Goal: Task Accomplishment & Management: Use online tool/utility

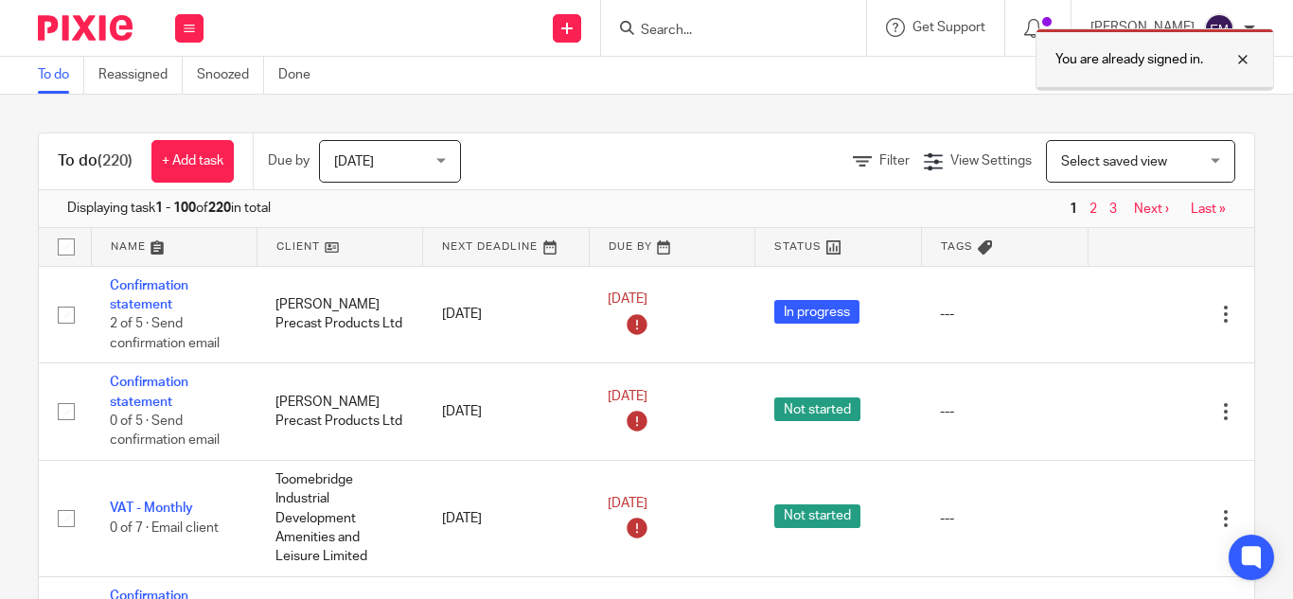
click at [1238, 63] on div at bounding box center [1228, 59] width 51 height 23
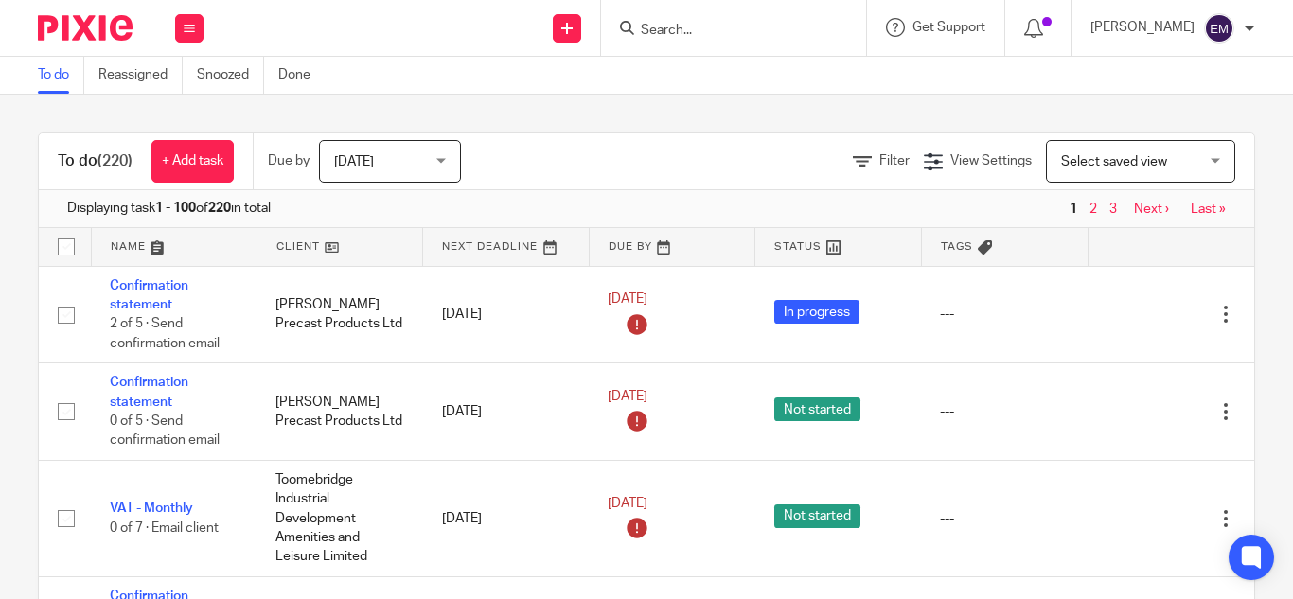
click at [639, 28] on input "Search" at bounding box center [724, 31] width 170 height 17
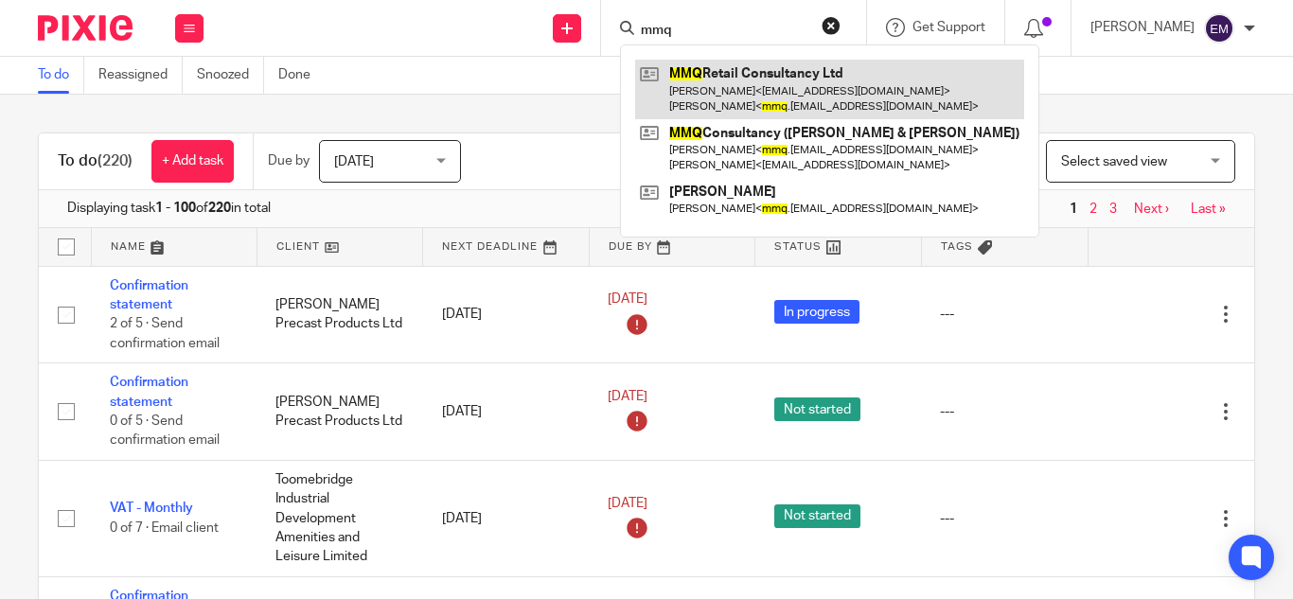
type input "mmq"
click at [713, 93] on link at bounding box center [829, 89] width 389 height 59
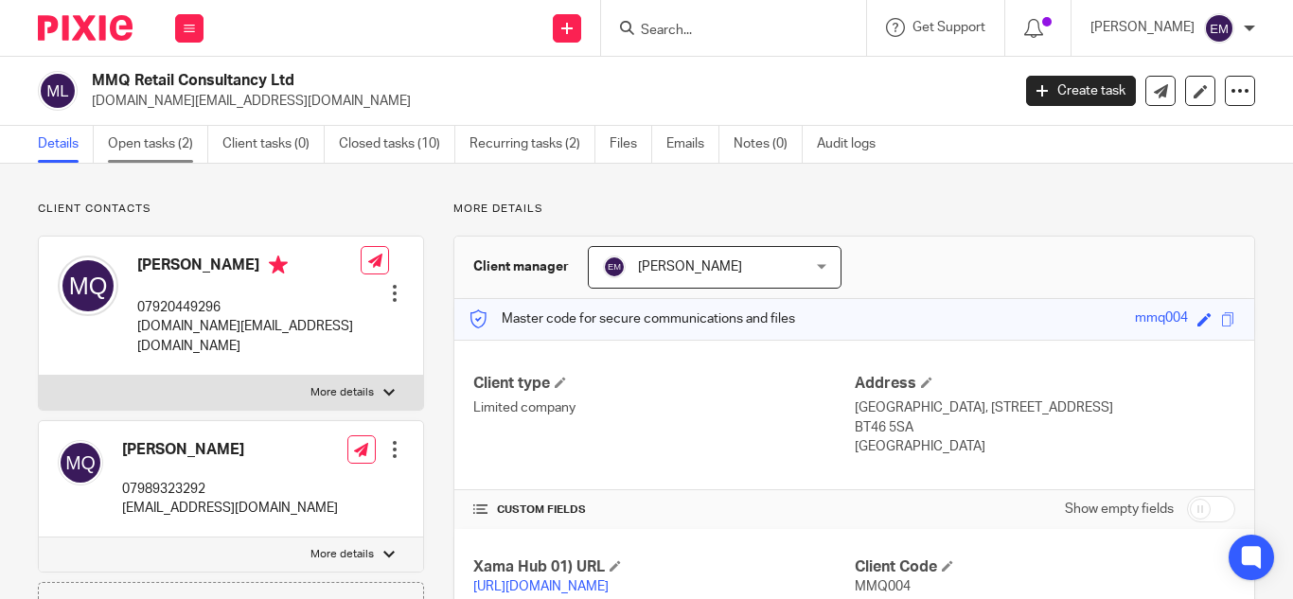
click at [136, 140] on link "Open tasks (2)" at bounding box center [158, 144] width 100 height 37
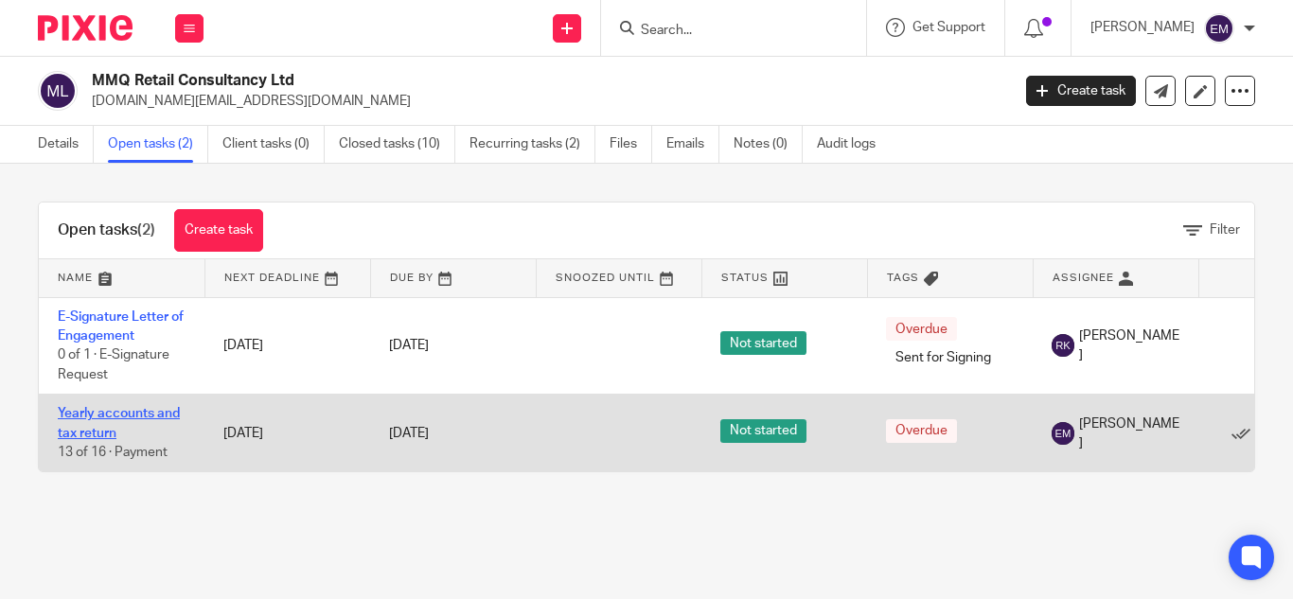
click at [109, 414] on link "Yearly accounts and tax return" at bounding box center [119, 423] width 122 height 32
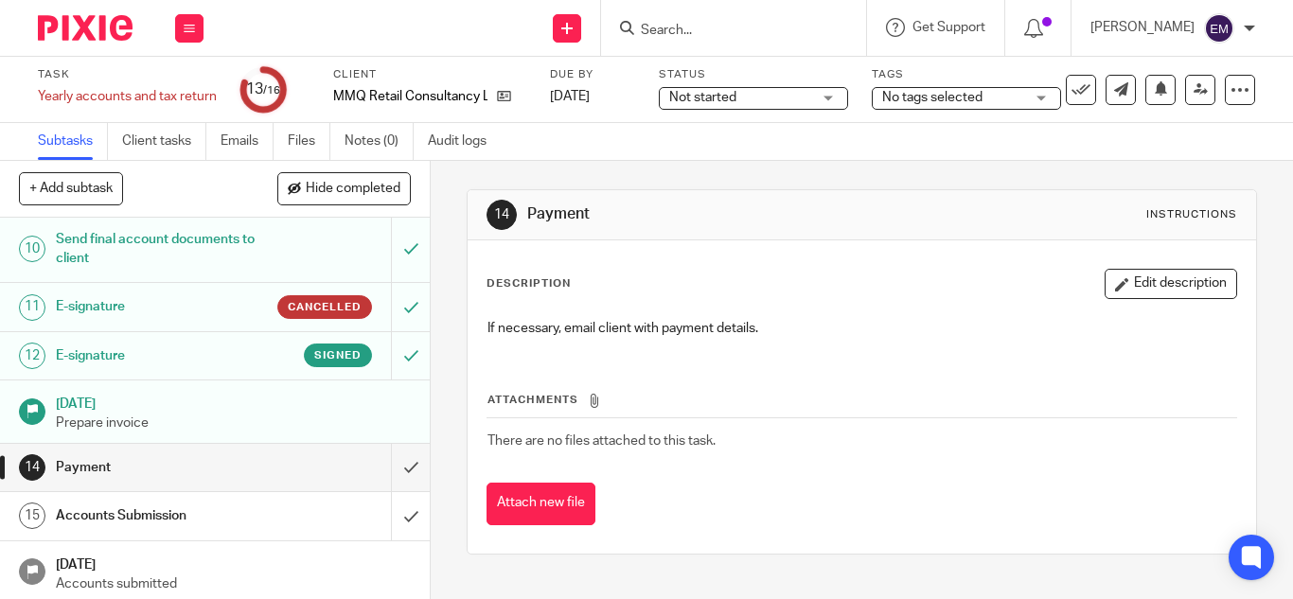
scroll to position [507, 0]
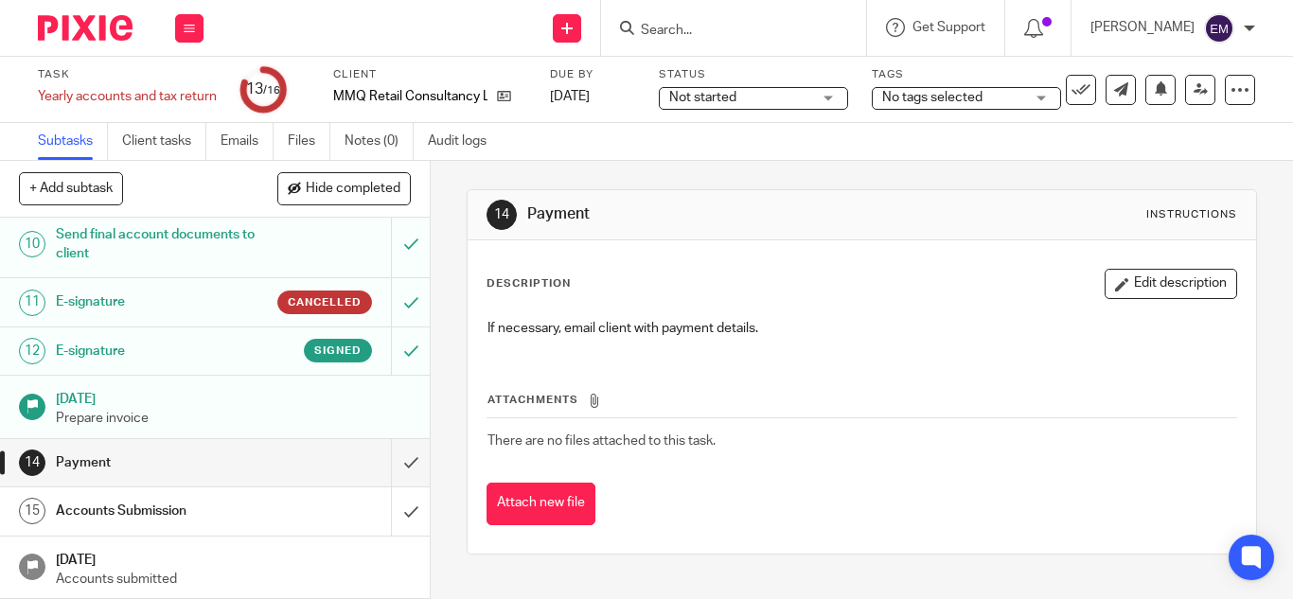
click at [210, 345] on h1 "E-signature" at bounding box center [161, 351] width 211 height 28
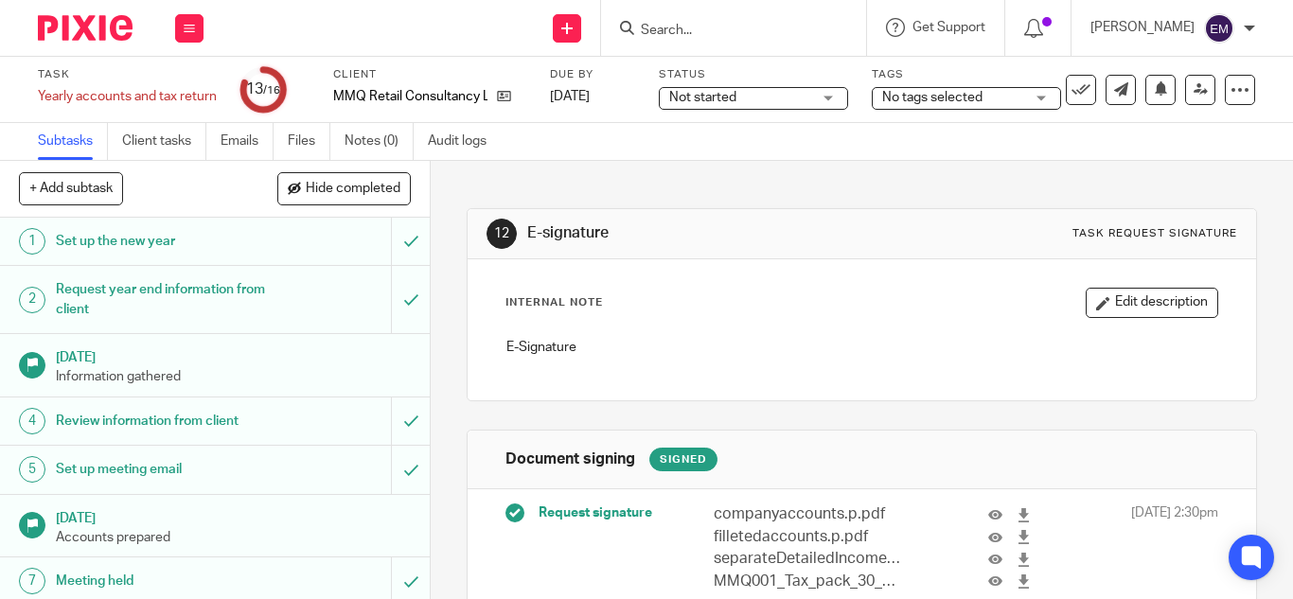
scroll to position [238, 0]
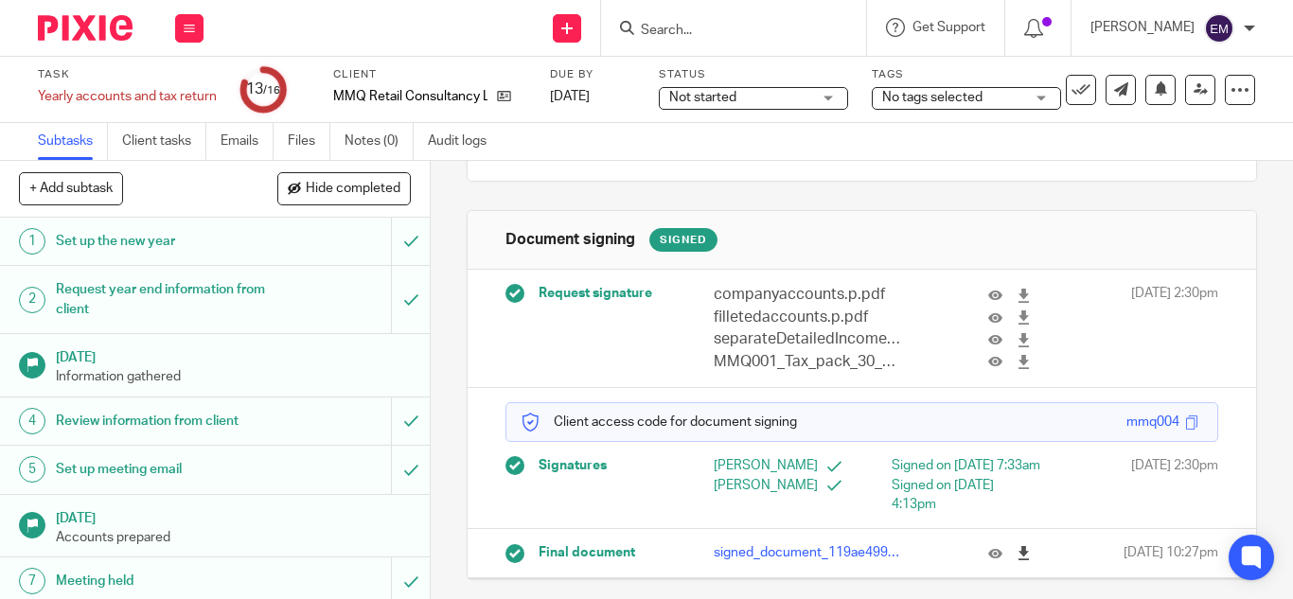
click at [1016, 554] on icon at bounding box center [1023, 553] width 14 height 14
